Goal: Book appointment/travel/reservation

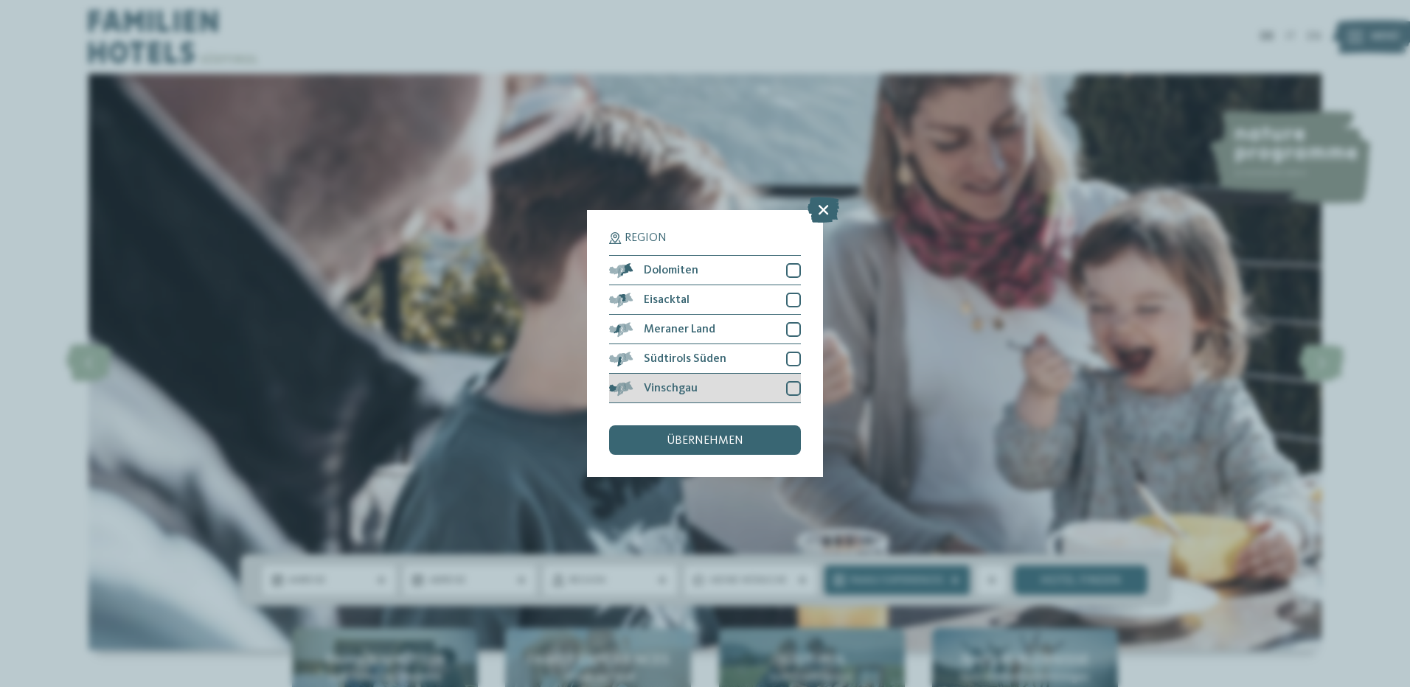
click at [660, 401] on div "Vinschgau" at bounding box center [705, 388] width 192 height 29
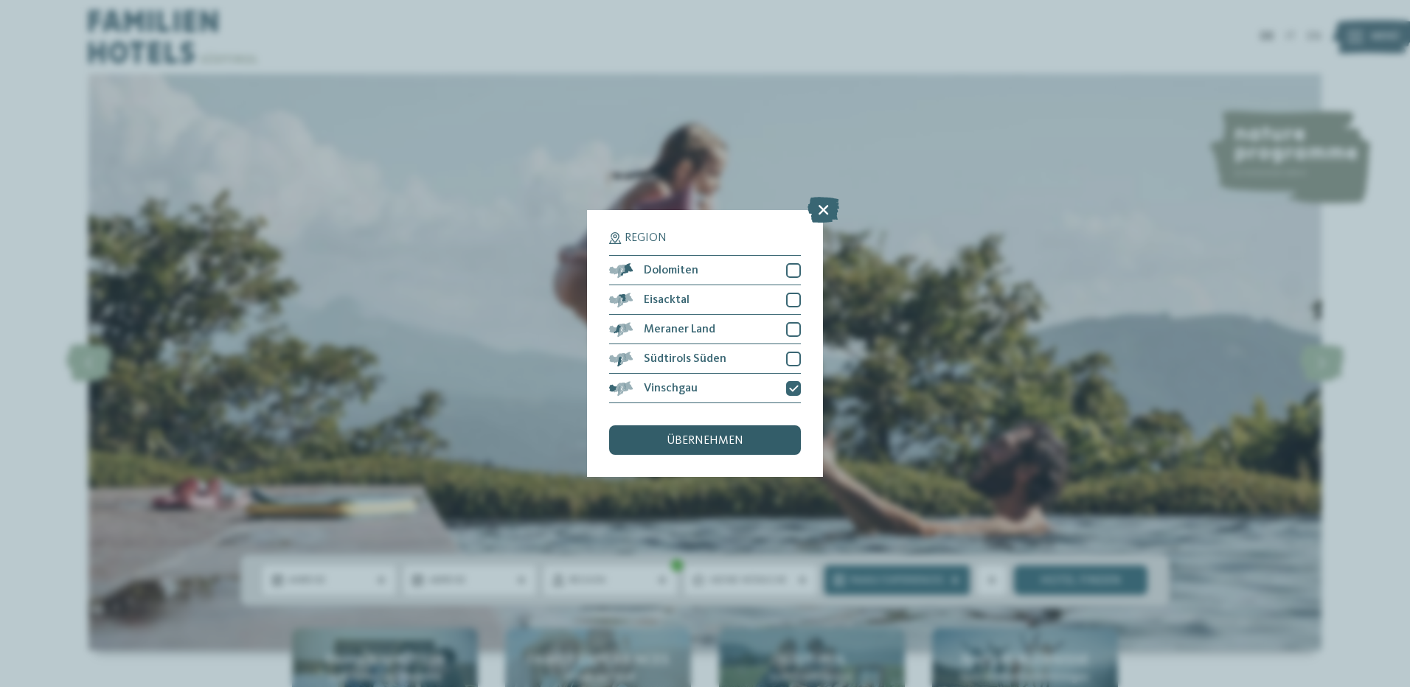
click at [673, 443] on span "übernehmen" at bounding box center [705, 441] width 77 height 12
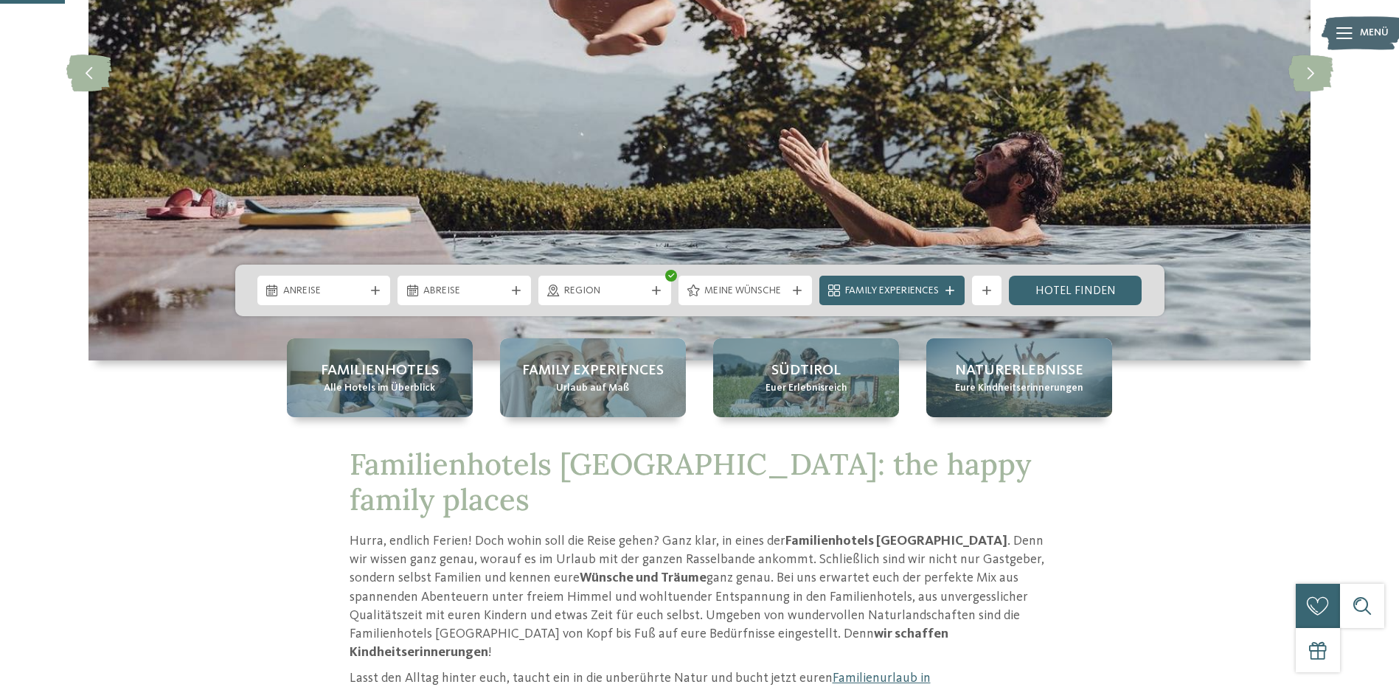
scroll to position [295, 0]
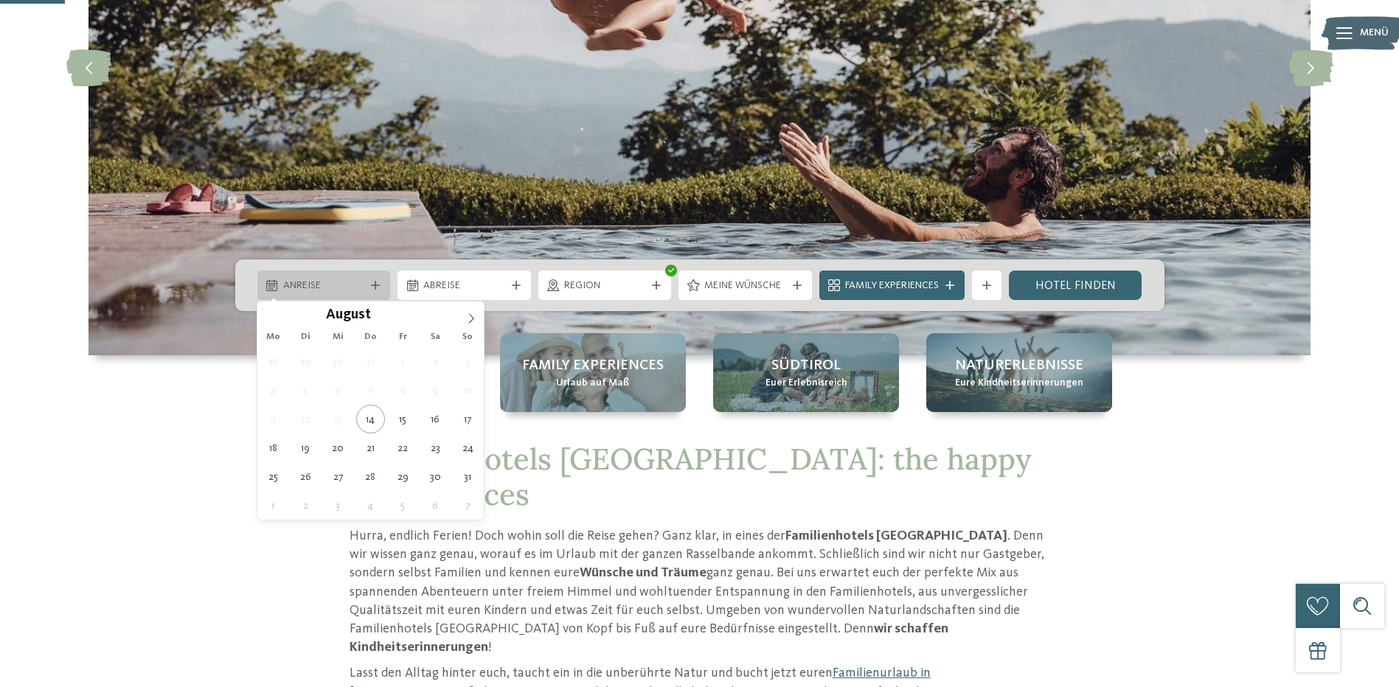
click at [325, 274] on div "Anreise" at bounding box center [323, 285] width 133 height 29
click at [479, 313] on span at bounding box center [471, 314] width 25 height 25
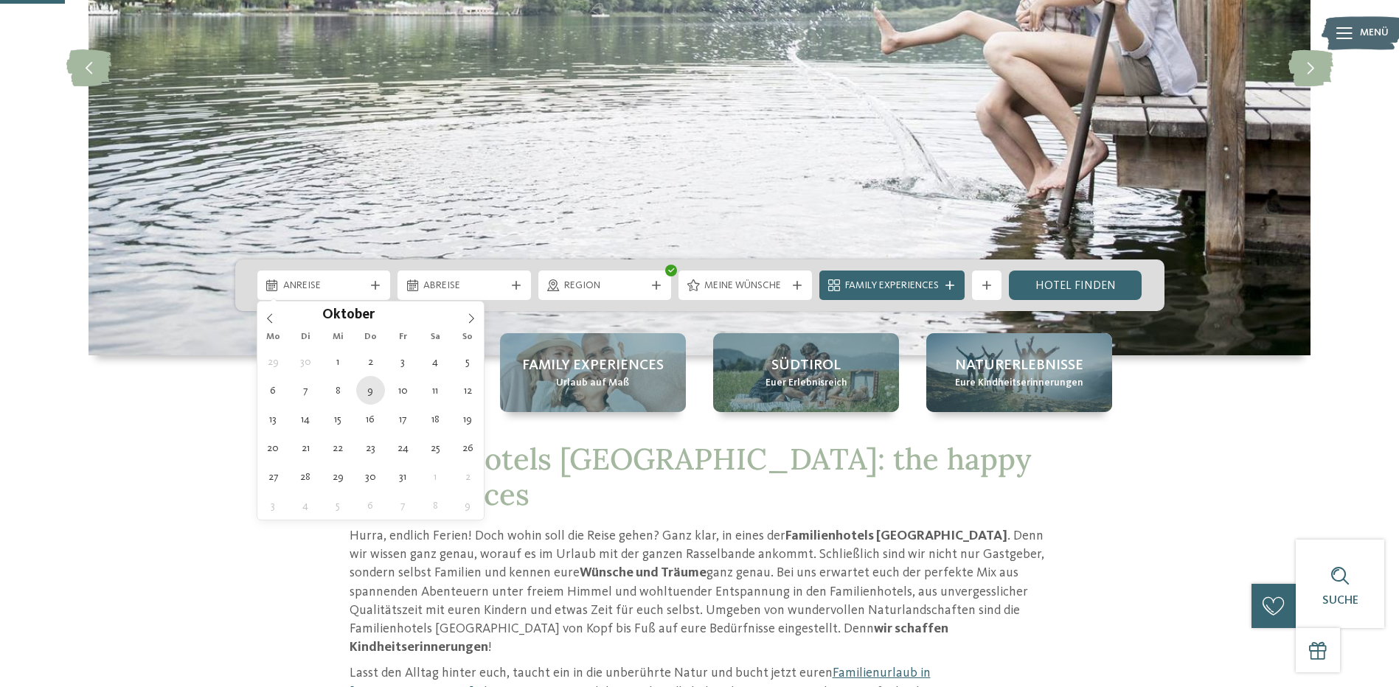
type div "09.10.2025"
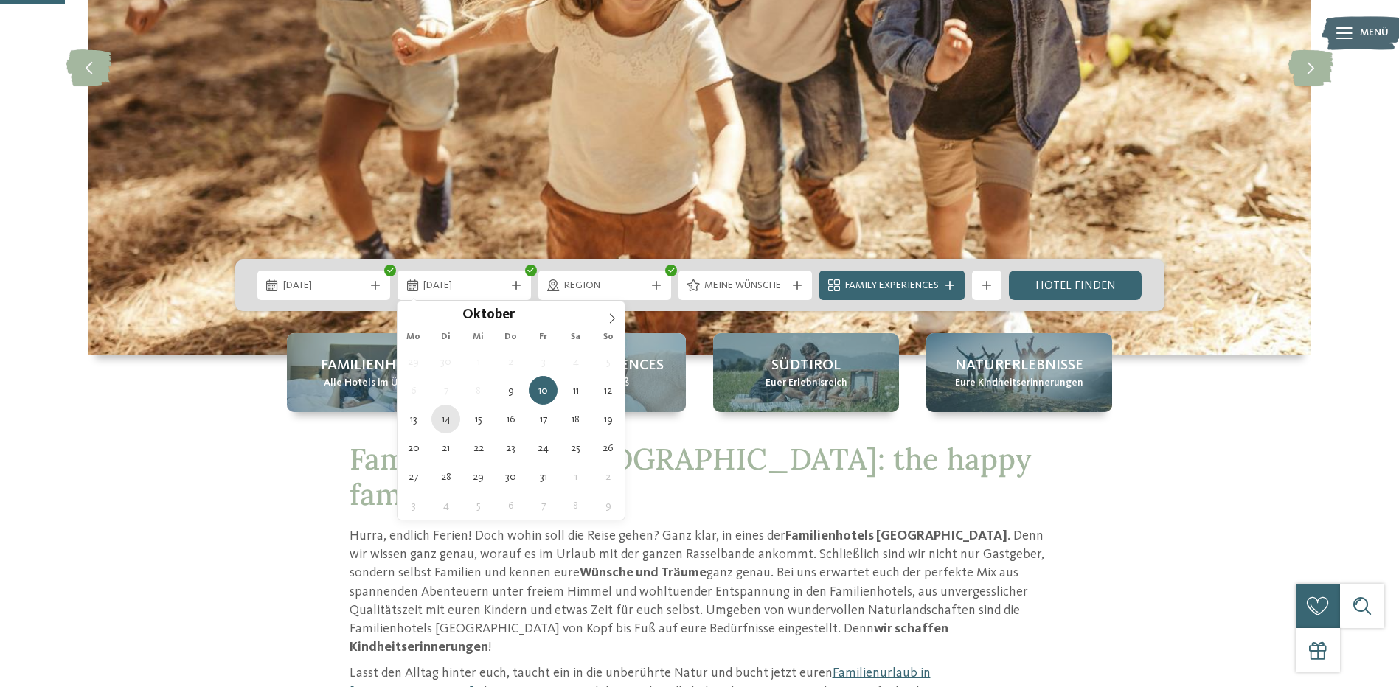
type div "14.10.2025"
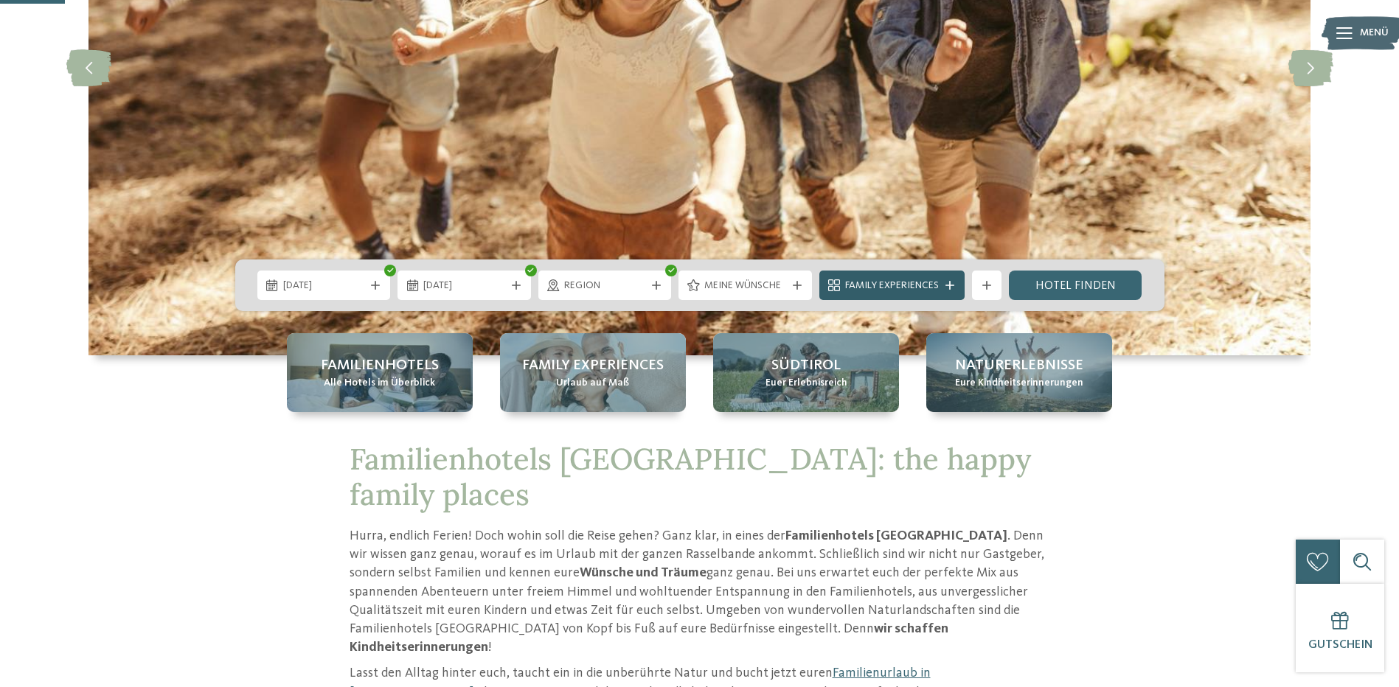
click at [932, 281] on span "Family Experiences" at bounding box center [892, 286] width 94 height 15
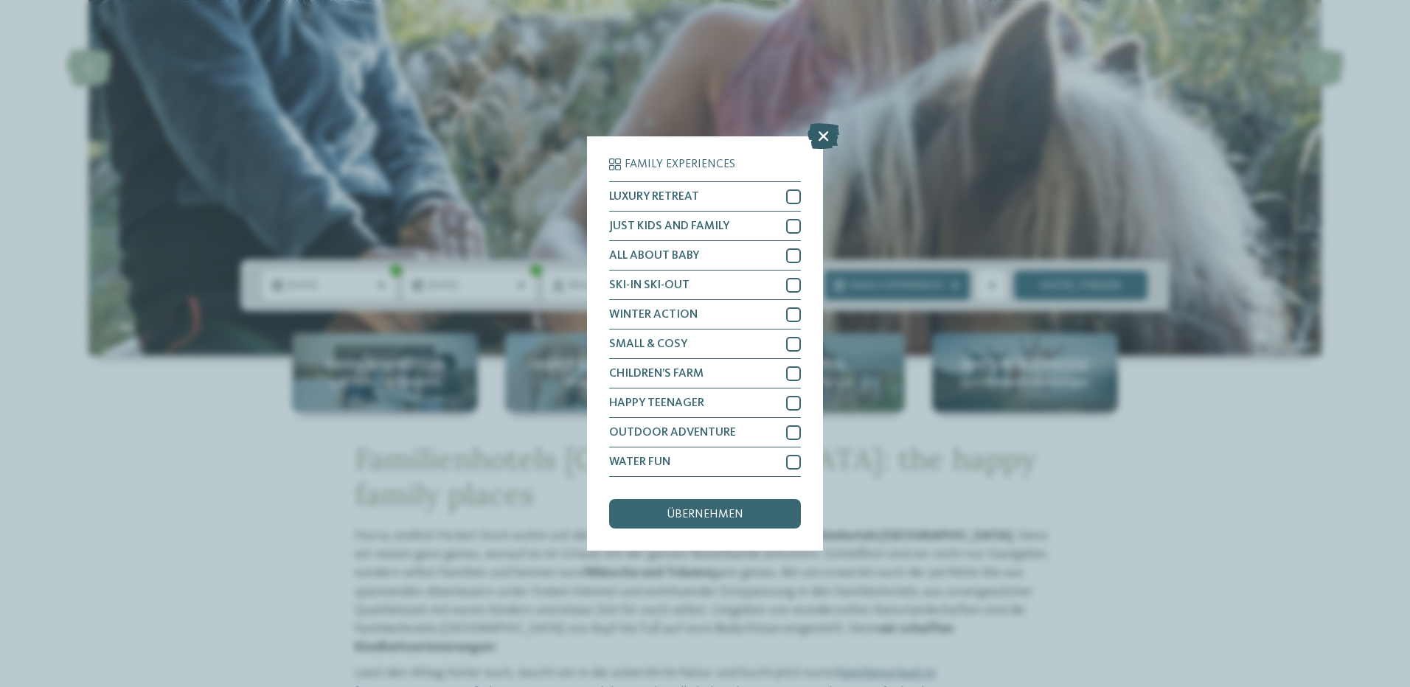
click at [824, 125] on icon at bounding box center [823, 136] width 32 height 26
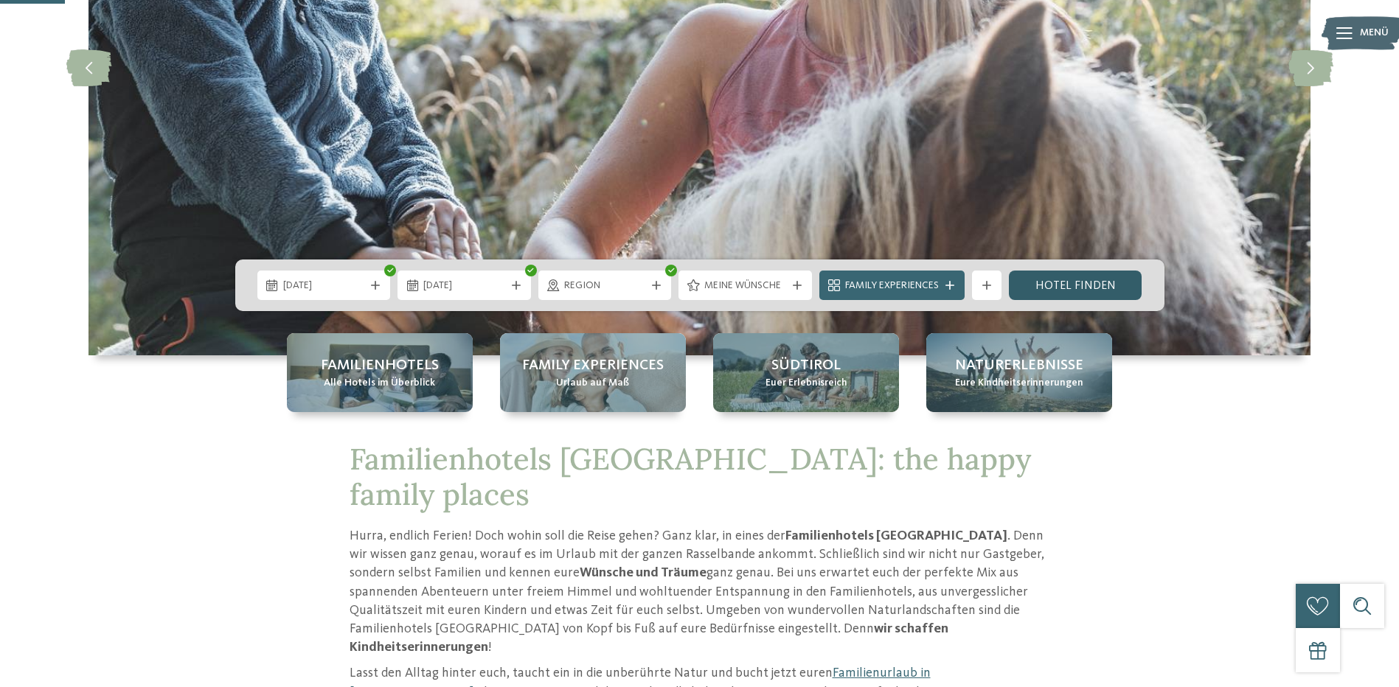
click at [1064, 288] on link "Hotel finden" at bounding box center [1075, 285] width 133 height 29
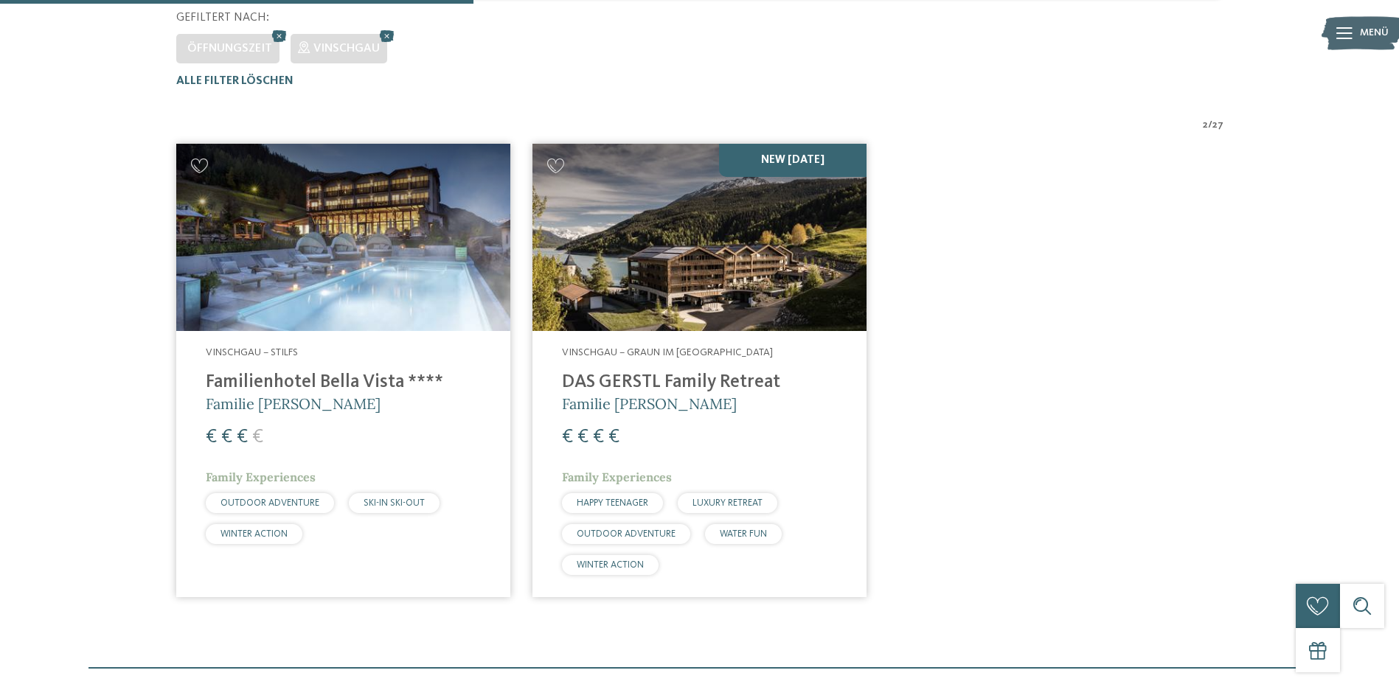
scroll to position [410, 0]
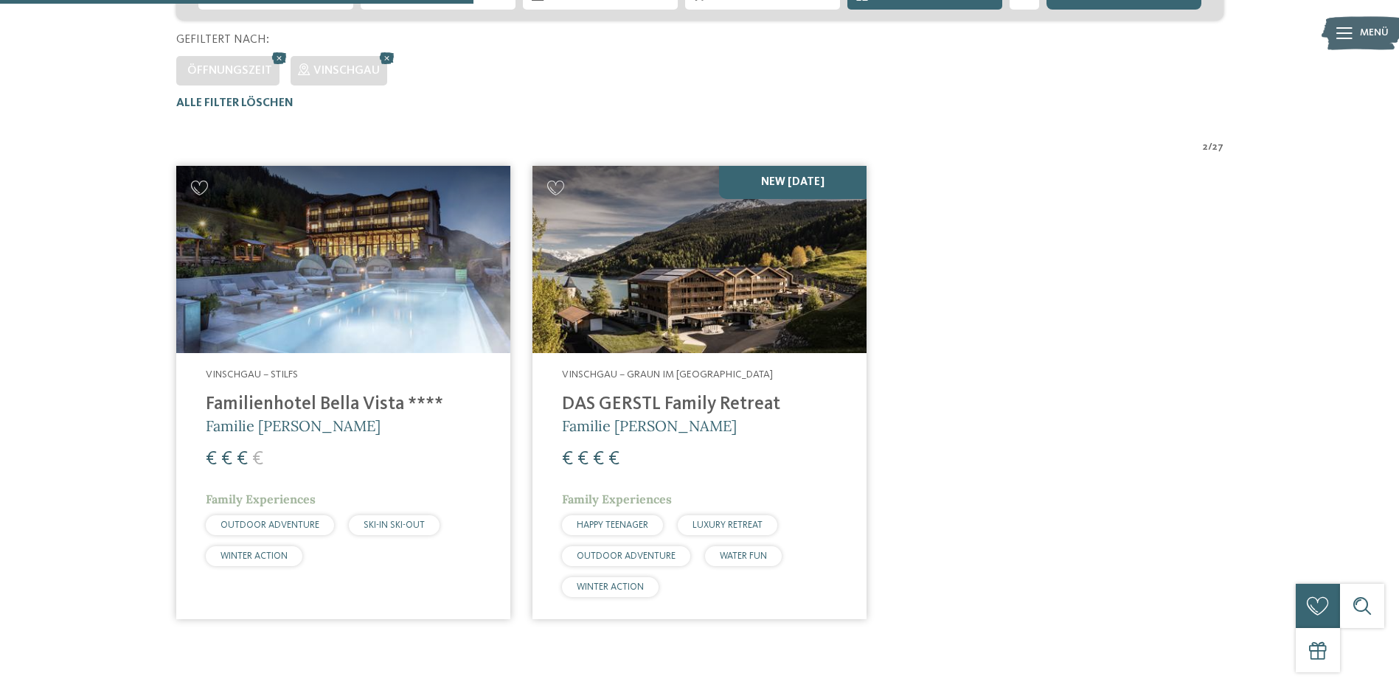
click at [256, 288] on img at bounding box center [343, 260] width 334 height 188
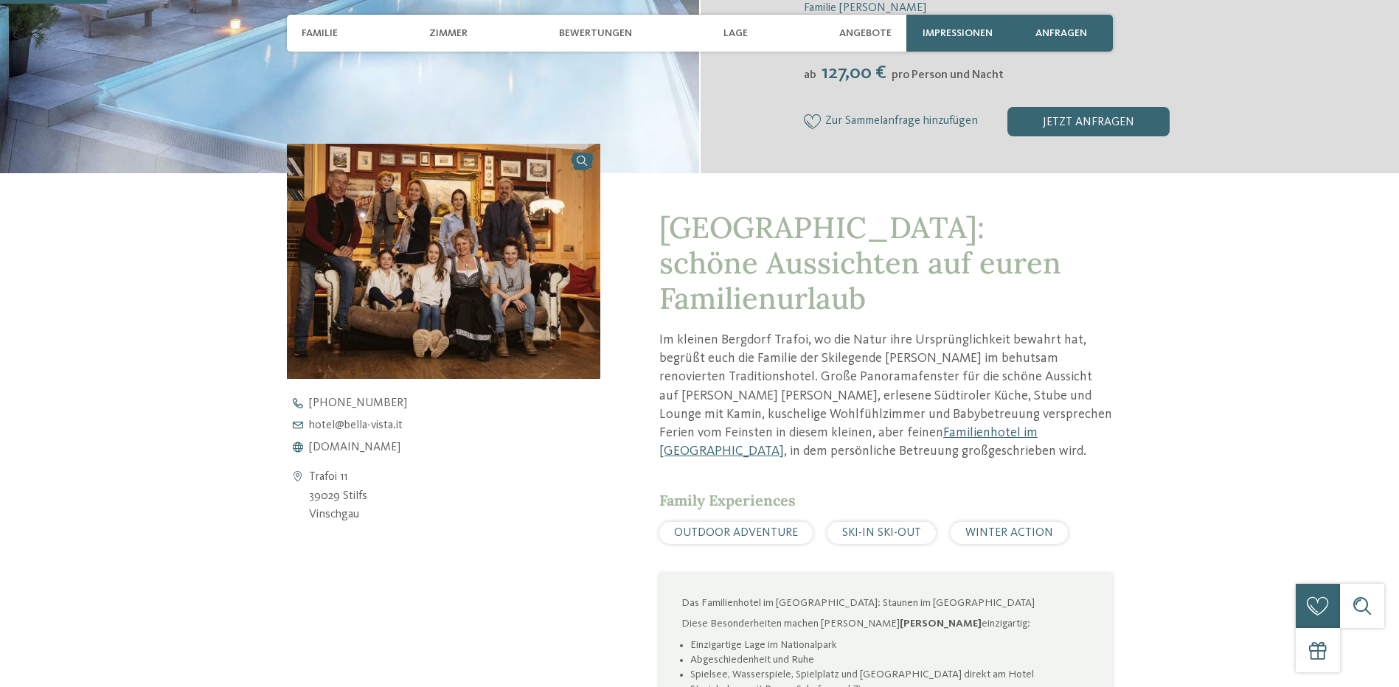
scroll to position [442, 0]
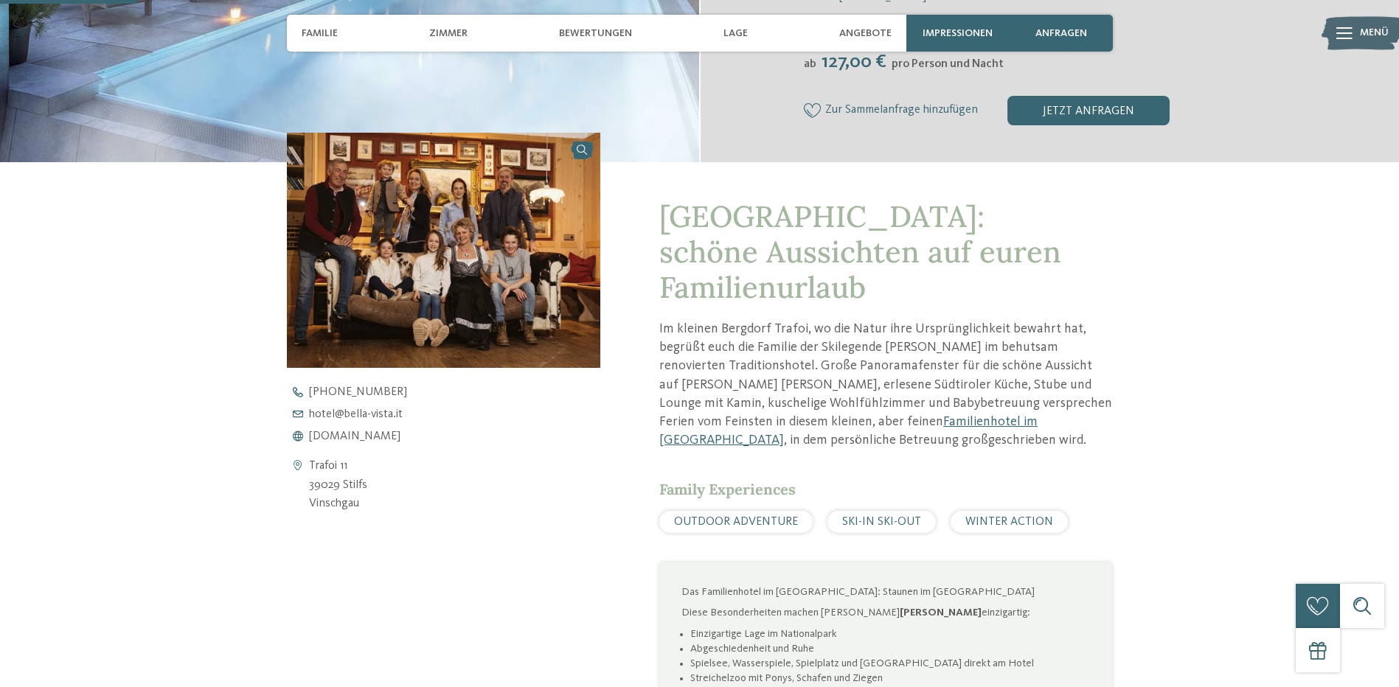
drag, startPoint x: 363, startPoint y: 513, endPoint x: 309, endPoint y: 467, distance: 70.6
click at [309, 467] on address "Trafoi 11 39029 Stilfs [GEOGRAPHIC_DATA]" at bounding box center [338, 485] width 58 height 57
copy address "Trafoi 11 39029 Stilfs Vinschgau"
